Goal: Task Accomplishment & Management: Complete application form

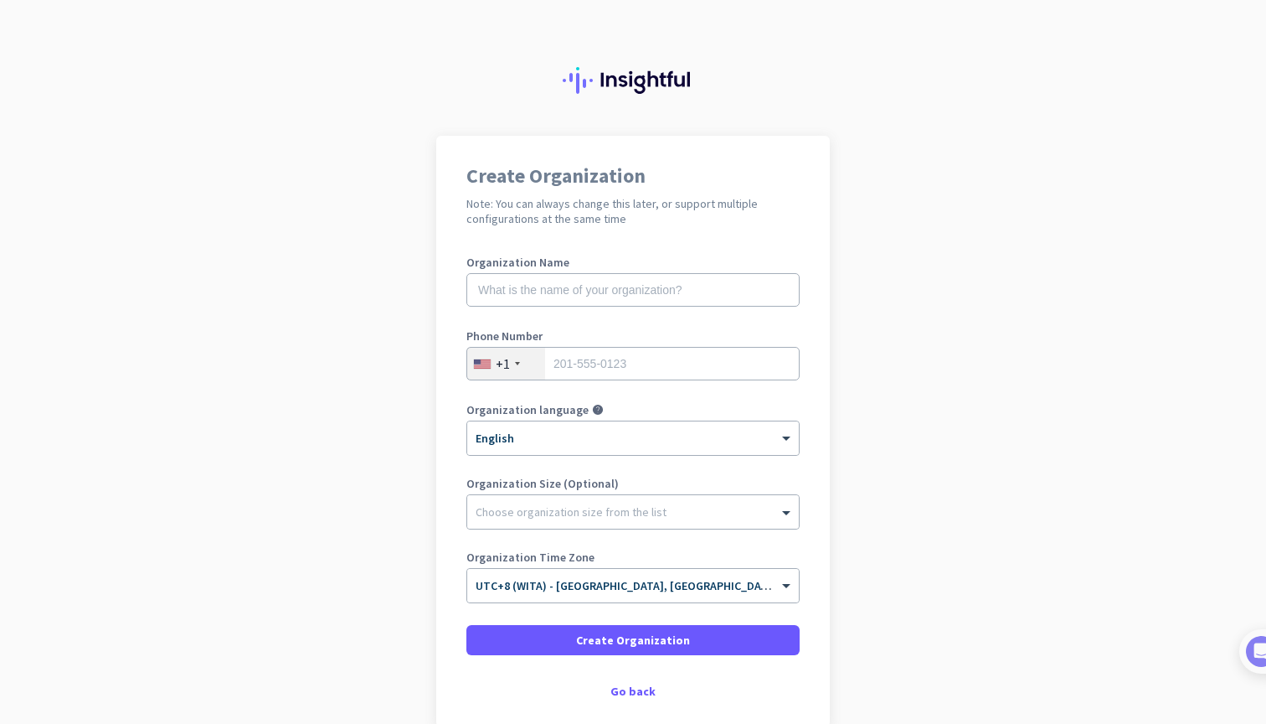
scroll to position [87, 0]
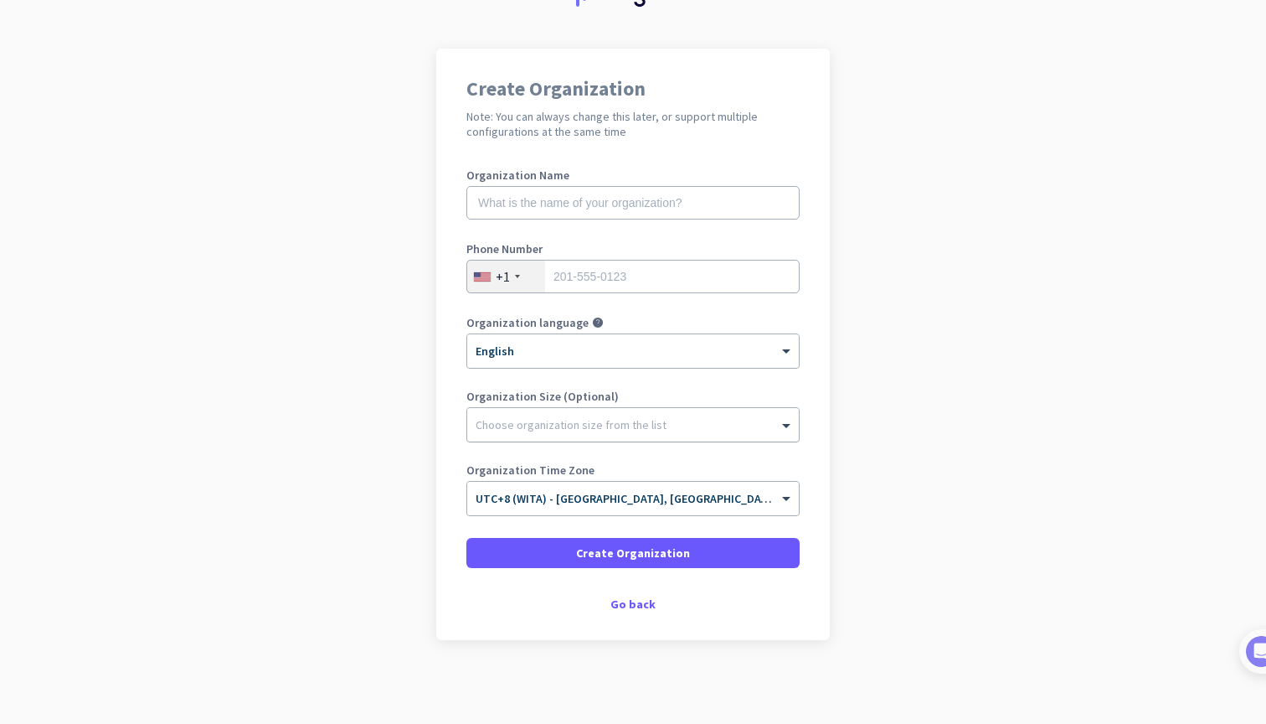
click at [602, 423] on div at bounding box center [633, 420] width 332 height 17
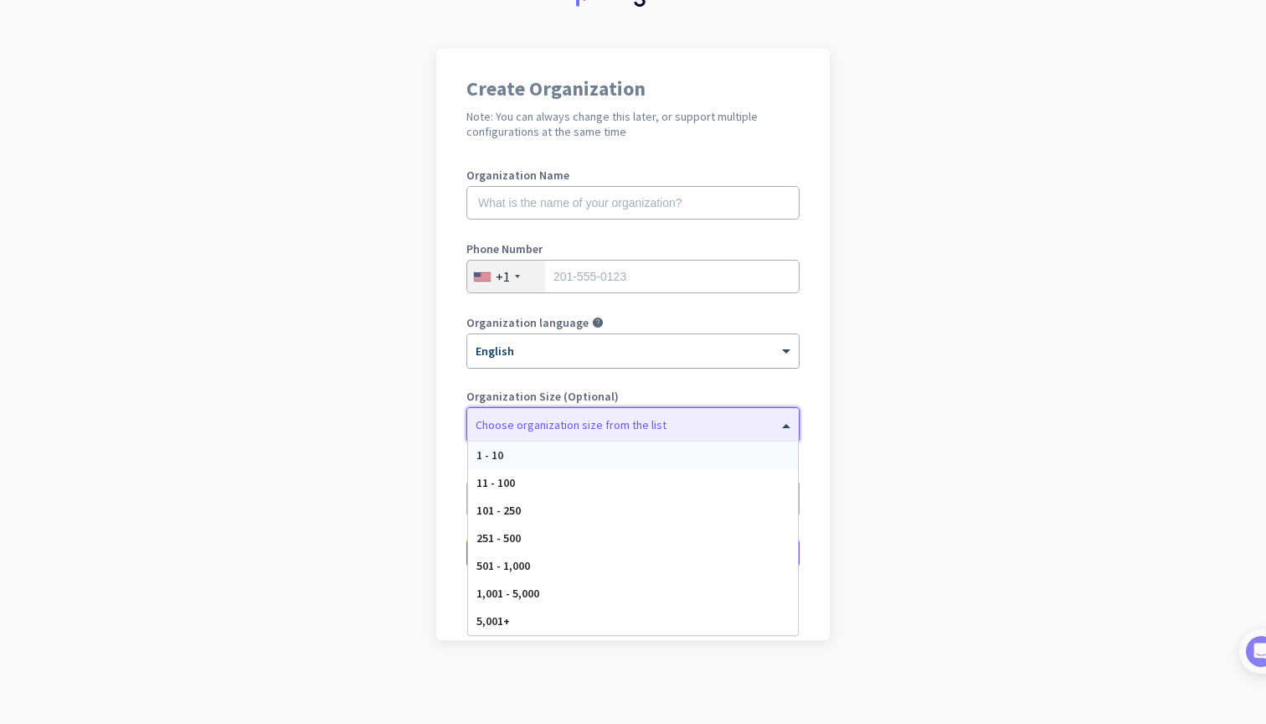
click at [614, 345] on div at bounding box center [633, 345] width 332 height 14
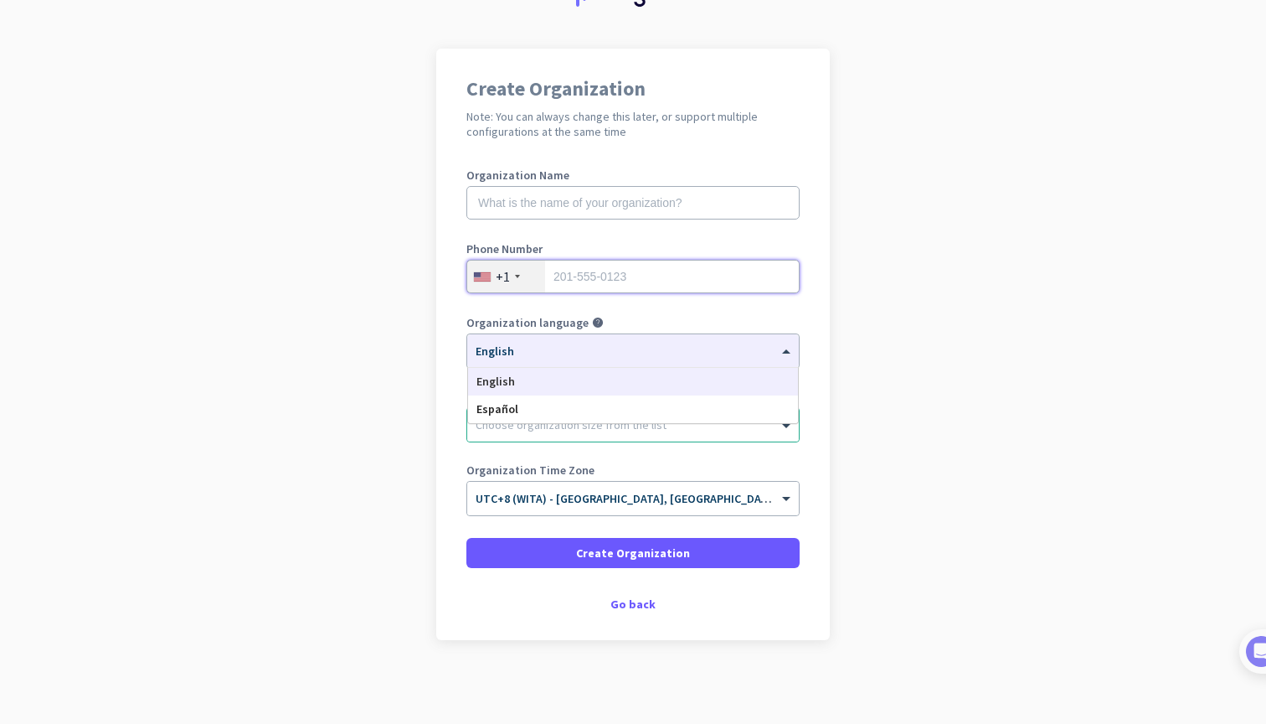
click at [547, 280] on input "tel" at bounding box center [633, 277] width 333 height 34
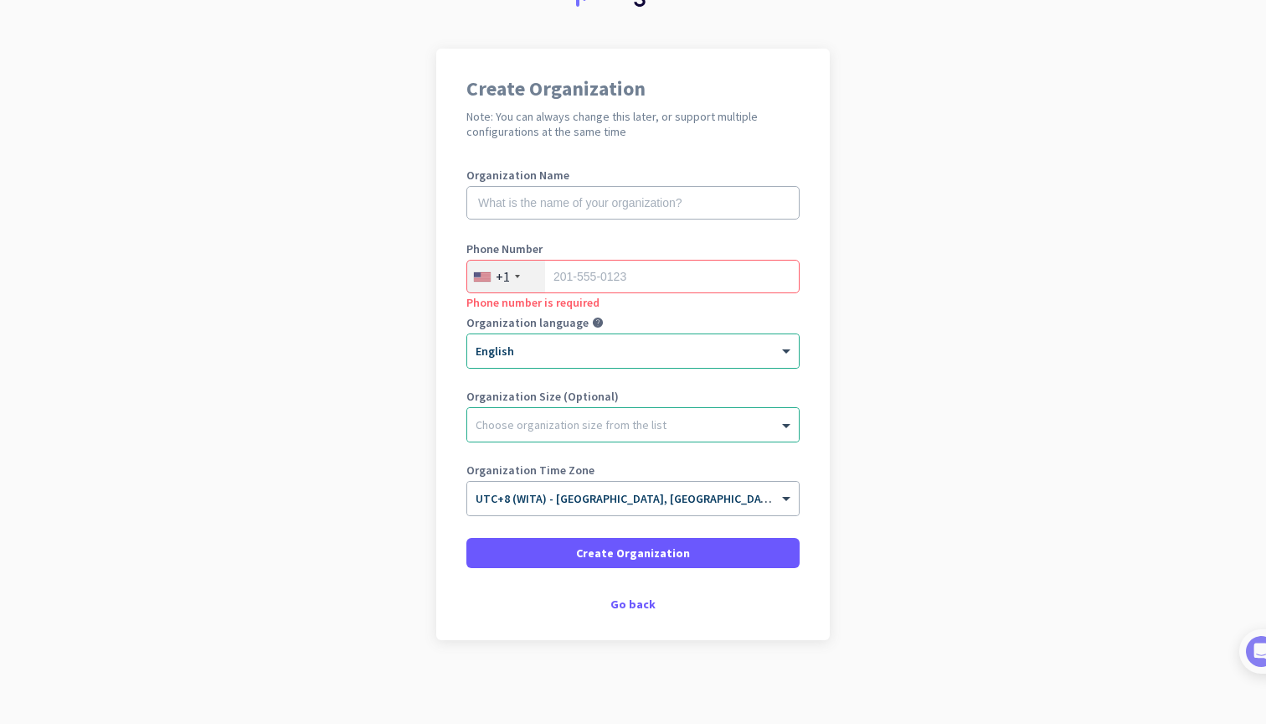
click at [529, 279] on div "+1" at bounding box center [506, 277] width 78 height 32
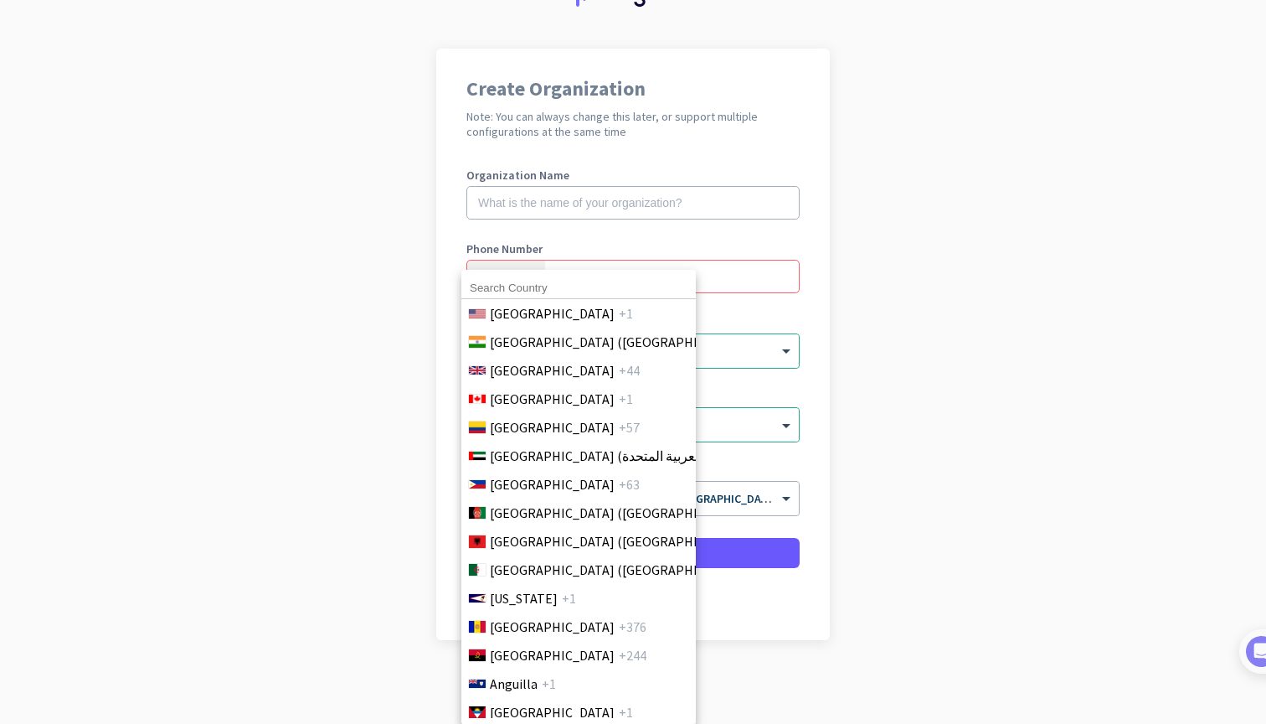
click at [586, 208] on div at bounding box center [633, 362] width 1266 height 724
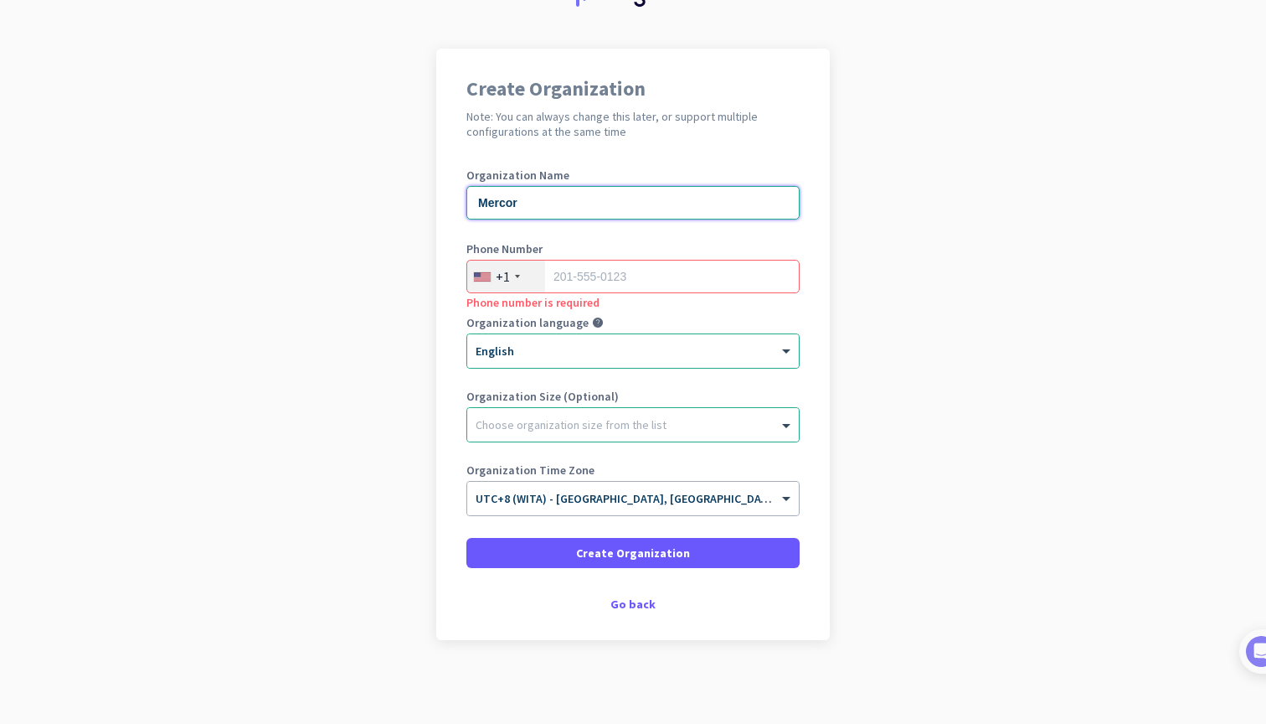
type input "Mercor"
click at [455, 279] on div "Create Organization Note: You can always change this later, or support multiple…" at bounding box center [633, 344] width 394 height 591
click at [496, 273] on div "+1" at bounding box center [503, 276] width 14 height 17
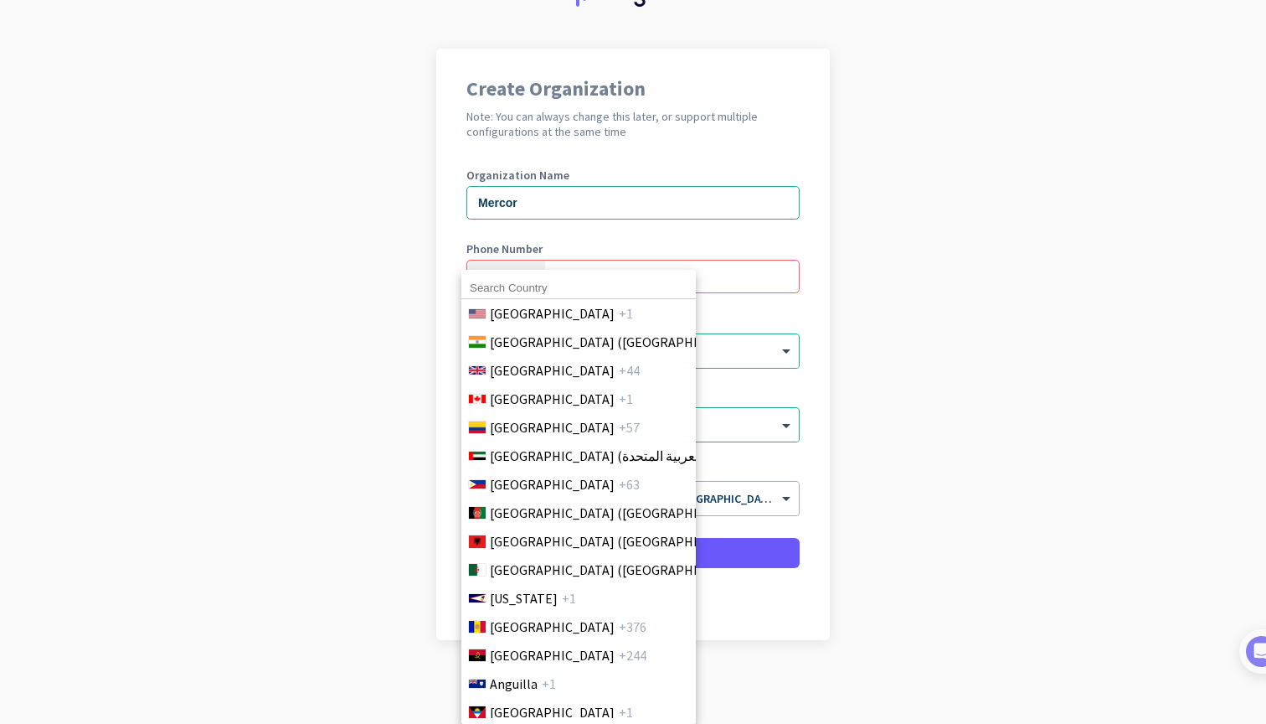
click at [554, 288] on input at bounding box center [579, 288] width 235 height 22
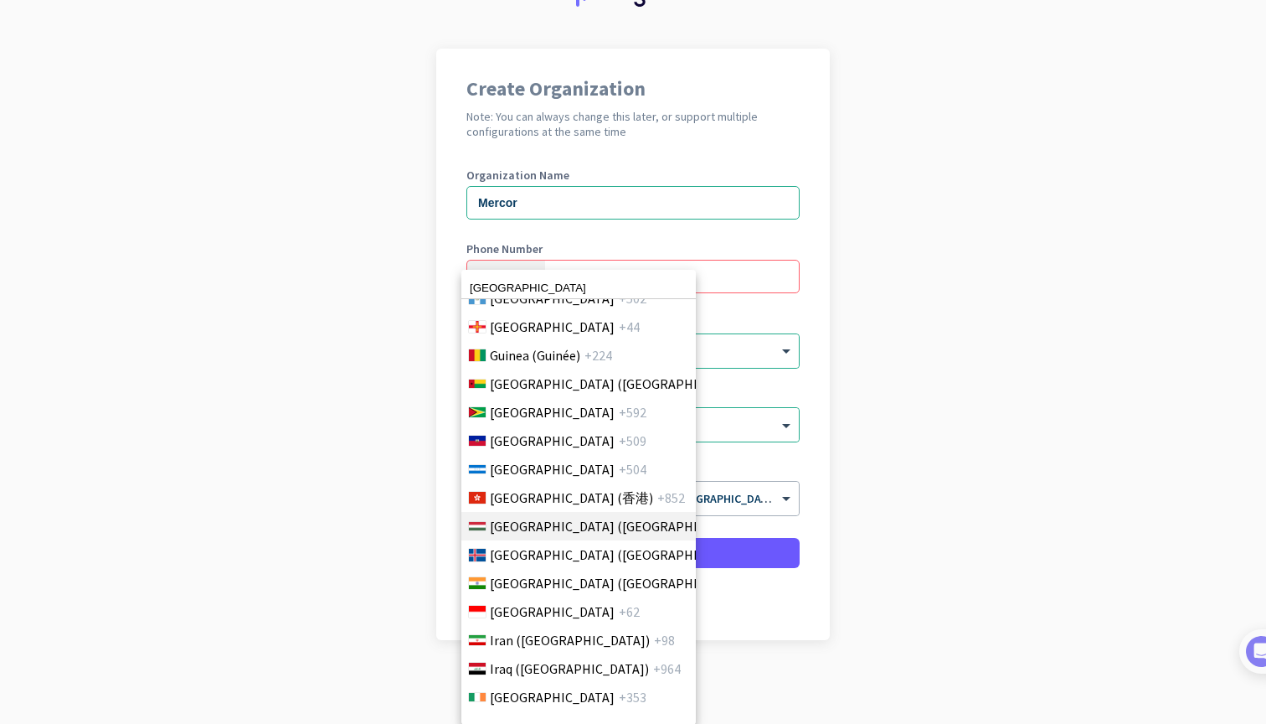
scroll to position [2703, 0]
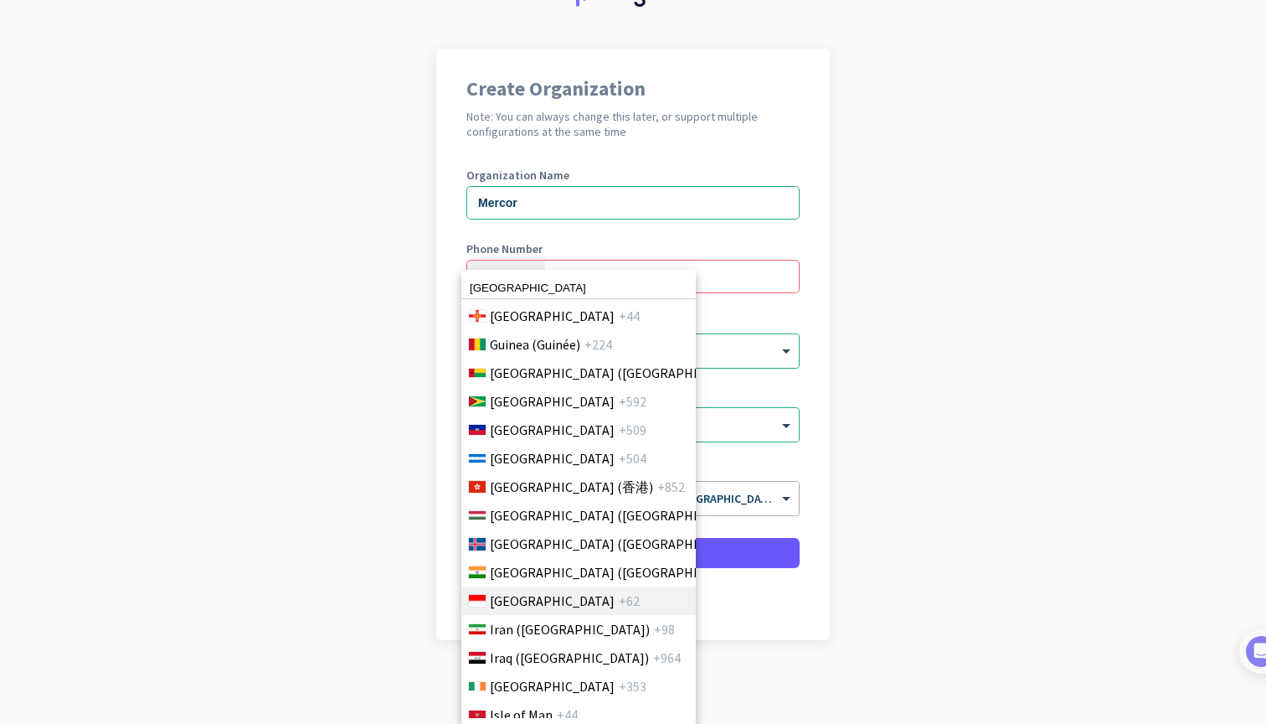
type input "[GEOGRAPHIC_DATA]"
click at [619, 593] on span "+62" at bounding box center [629, 601] width 21 height 20
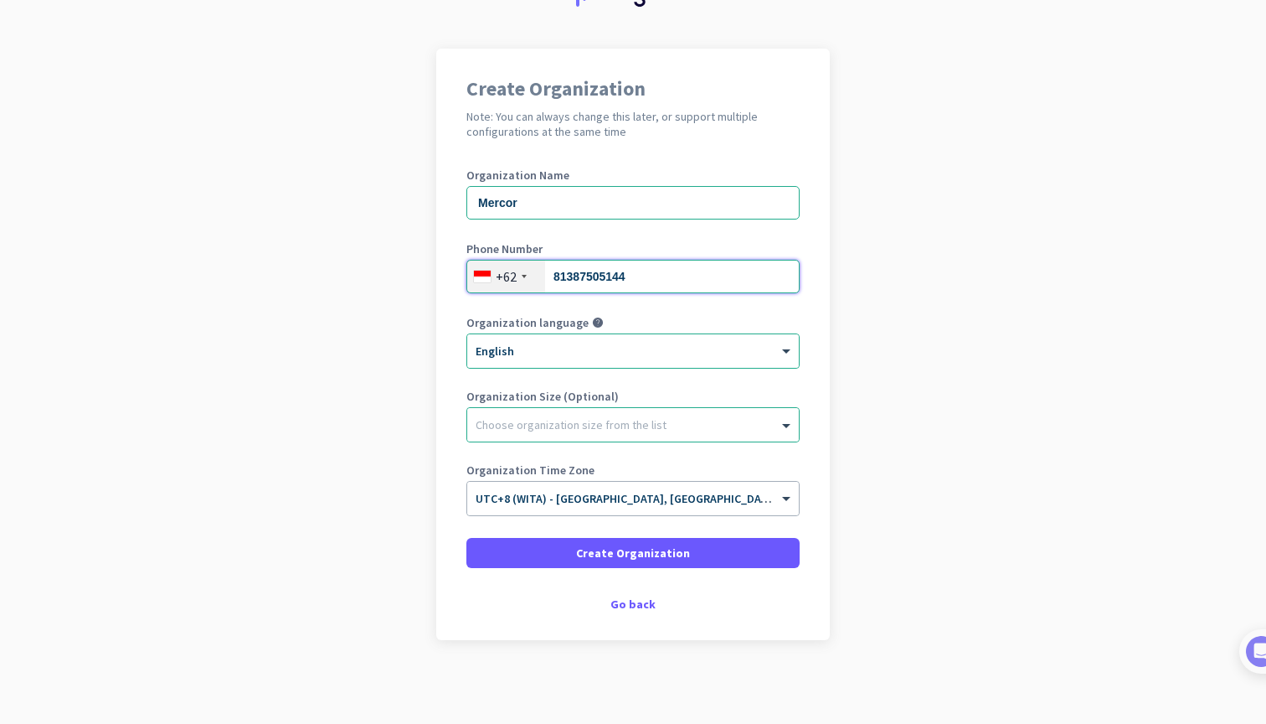
type input "81387505144"
click at [656, 547] on span "Create Organization" at bounding box center [633, 552] width 114 height 17
click at [603, 539] on span at bounding box center [633, 553] width 333 height 40
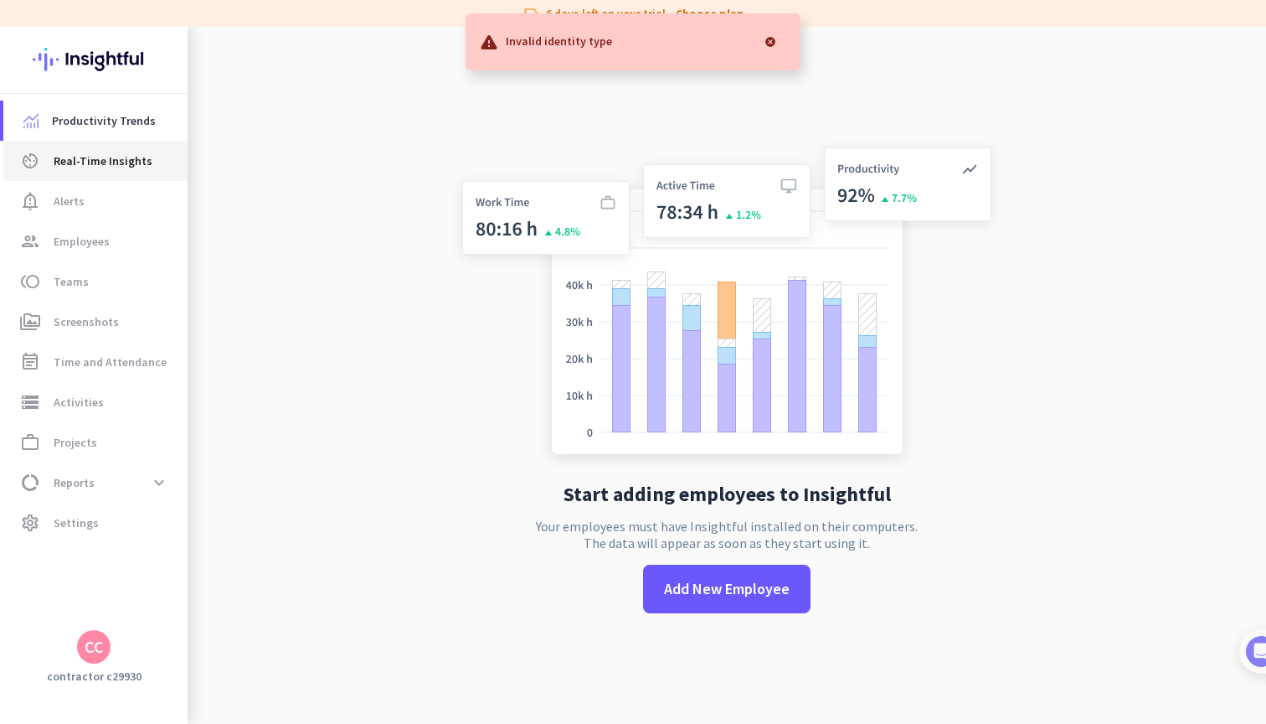
click at [111, 147] on link "av_timer Real-Time Insights" at bounding box center [95, 161] width 184 height 40
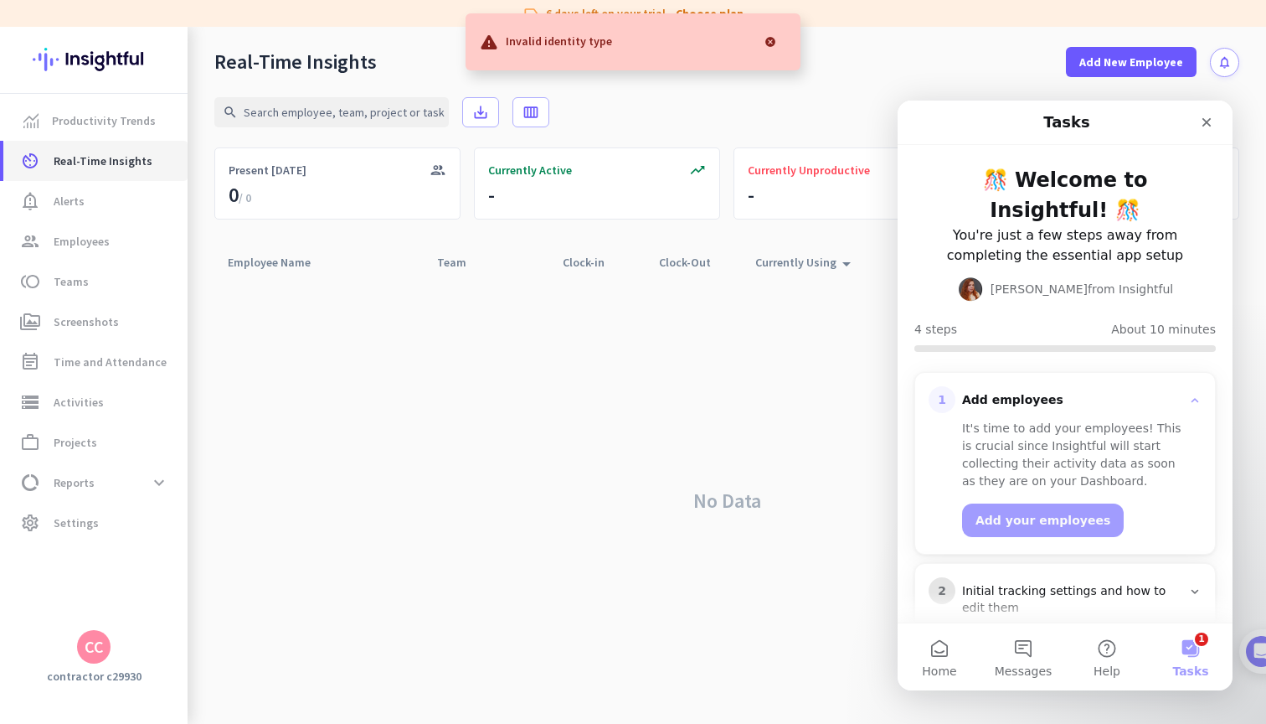
click at [104, 163] on span "Real-Time Insights" at bounding box center [103, 161] width 99 height 20
click at [90, 201] on span "notification_important Alerts" at bounding box center [95, 201] width 157 height 20
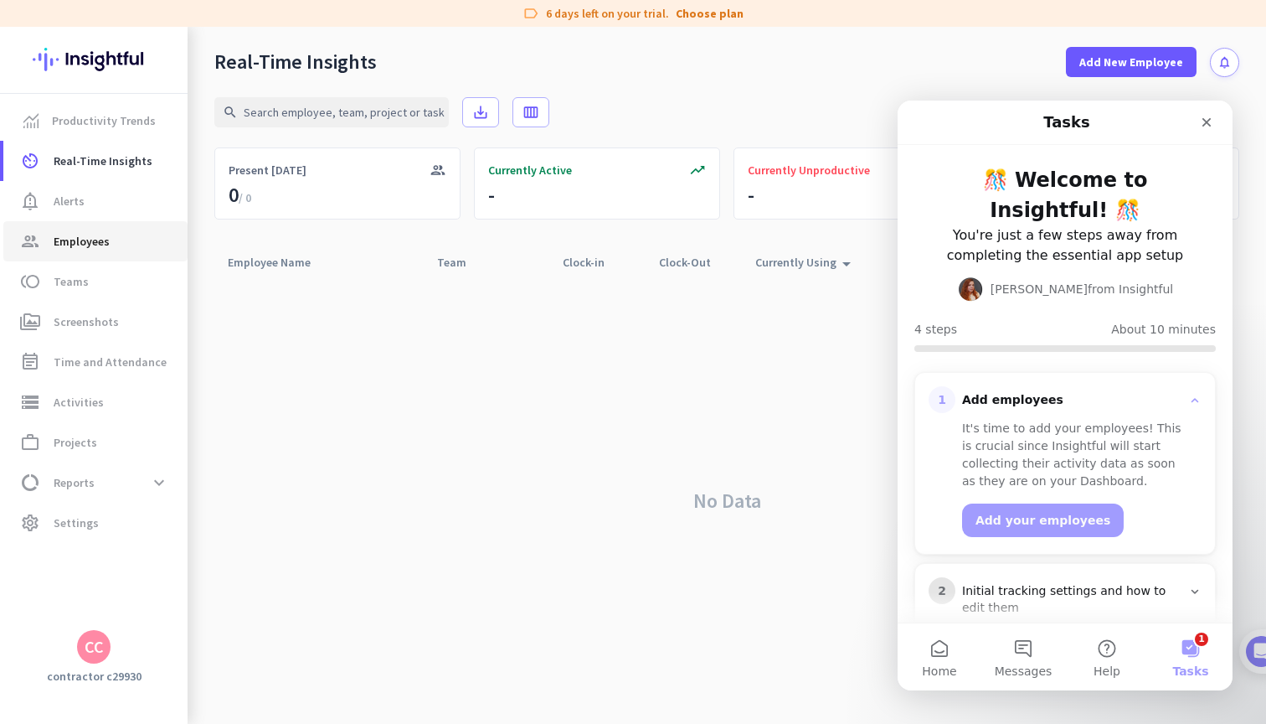
click at [82, 240] on span "Employees" at bounding box center [82, 241] width 56 height 20
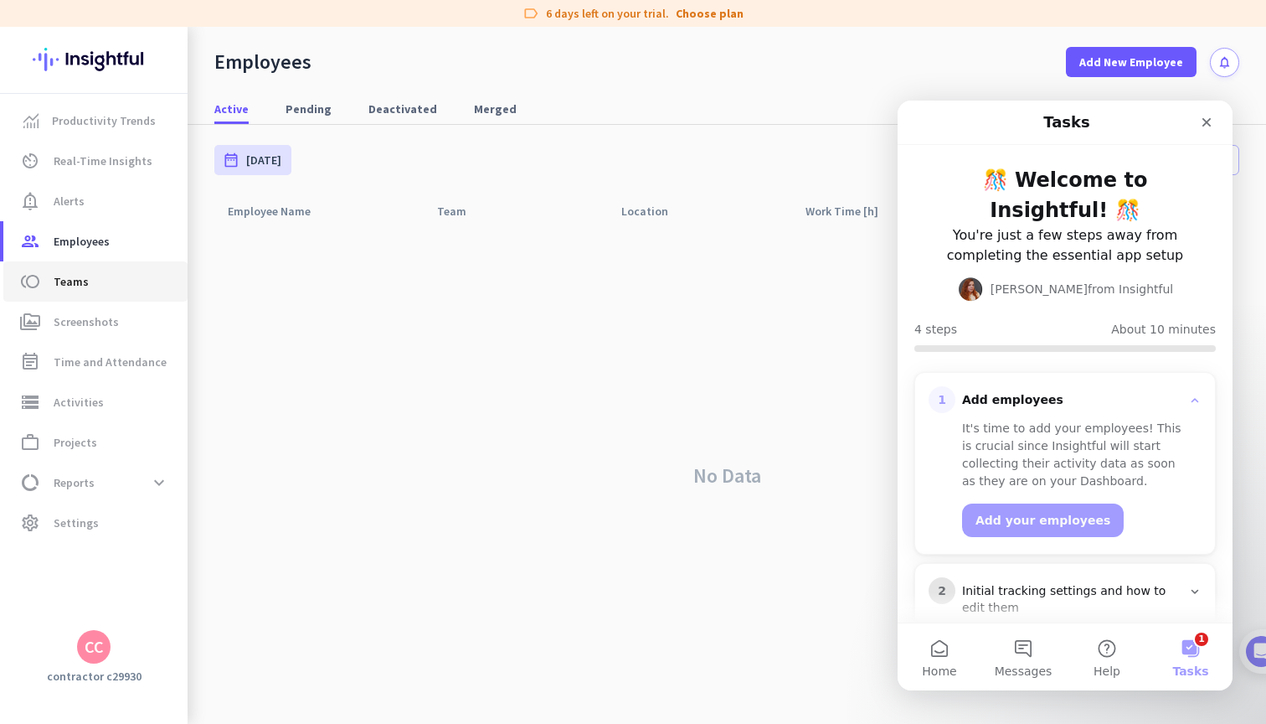
click at [75, 285] on span "Teams" at bounding box center [71, 281] width 35 height 20
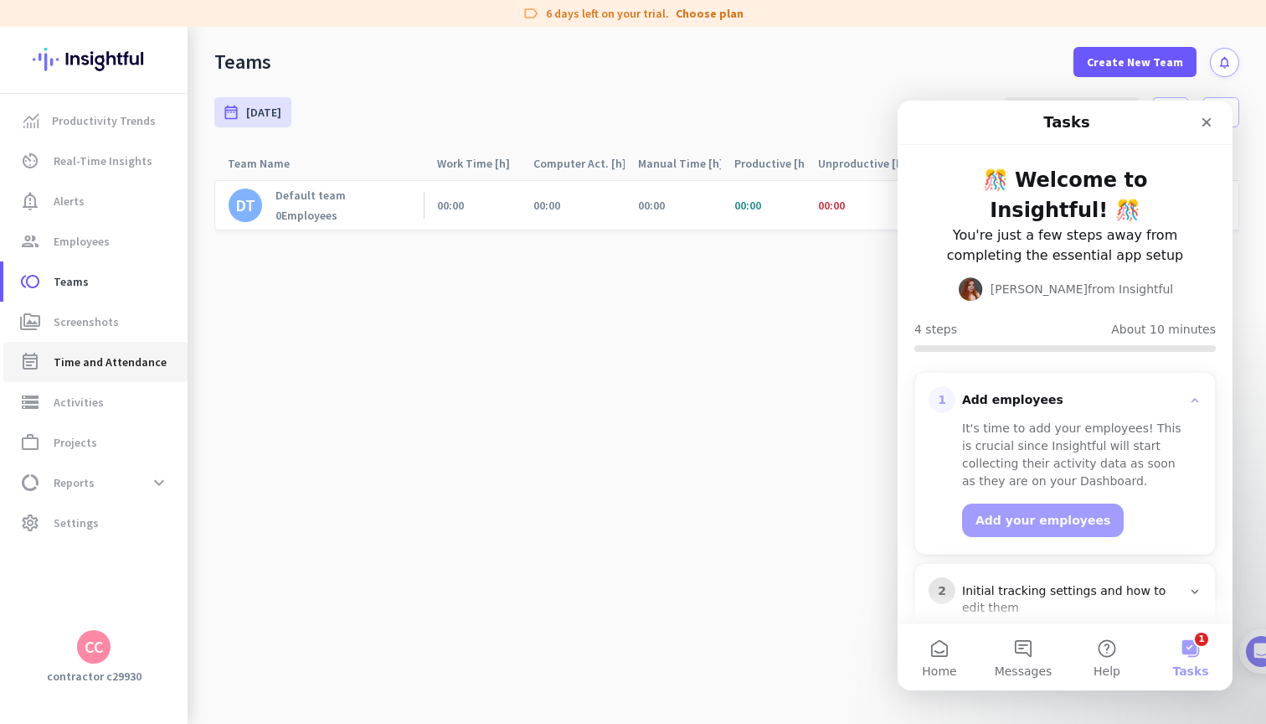
click at [120, 376] on link "event_note Time and Attendance" at bounding box center [95, 362] width 184 height 40
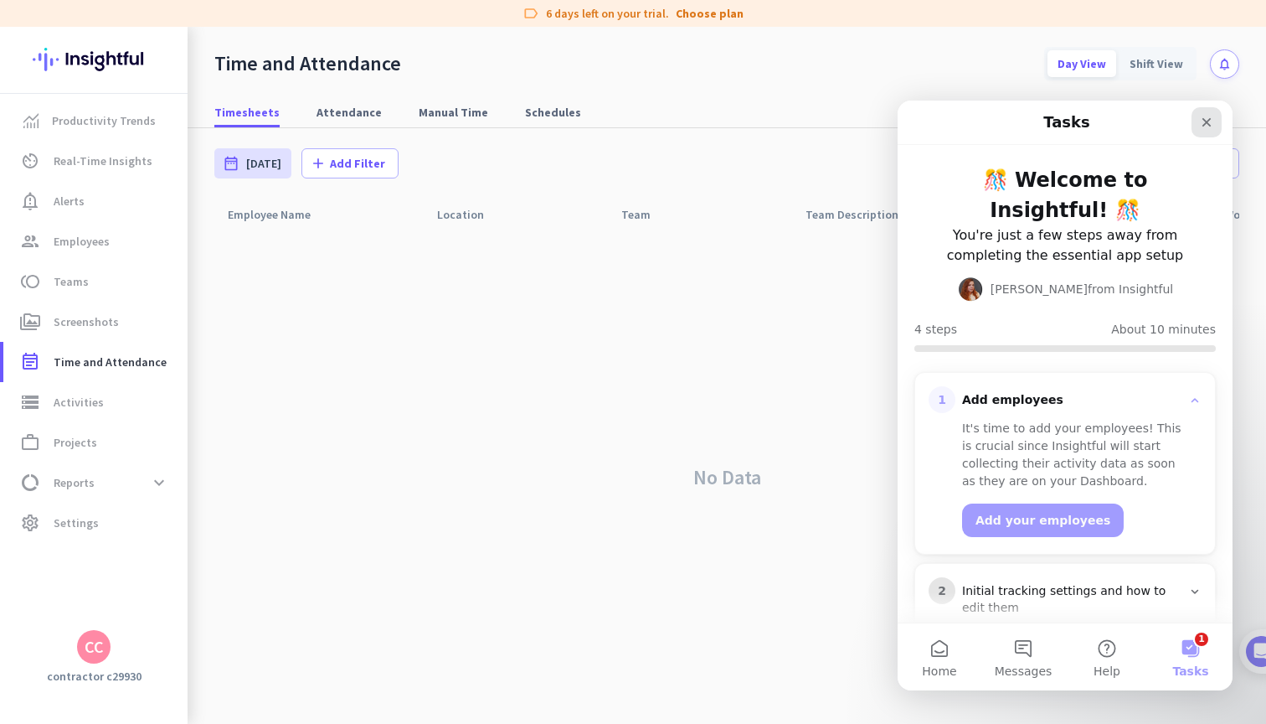
click at [1210, 126] on icon "Close" at bounding box center [1207, 122] width 9 height 9
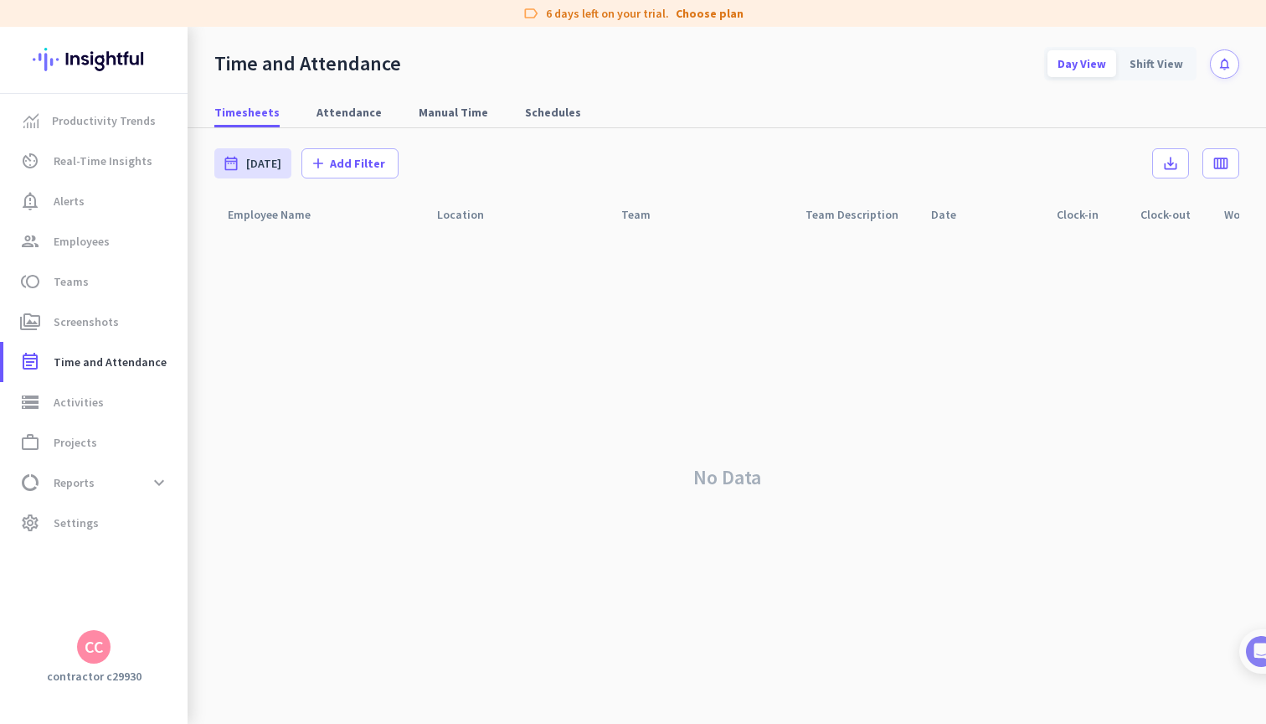
click at [694, 312] on div "No Data" at bounding box center [726, 476] width 1025 height 493
